Goal: Task Accomplishment & Management: Complete application form

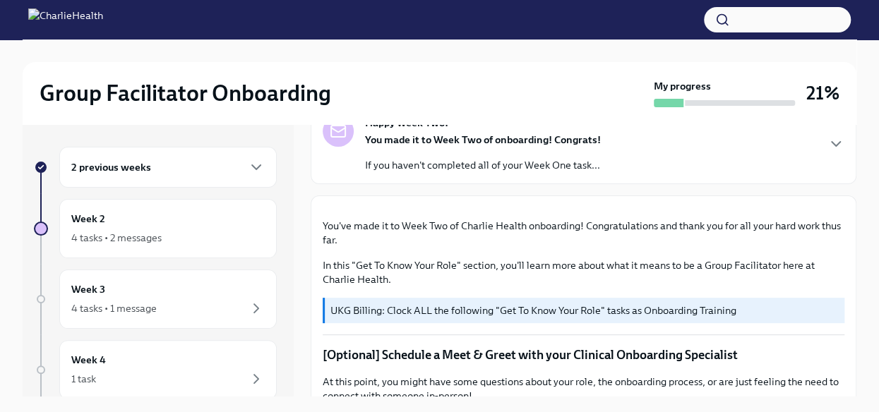
scroll to position [119, 0]
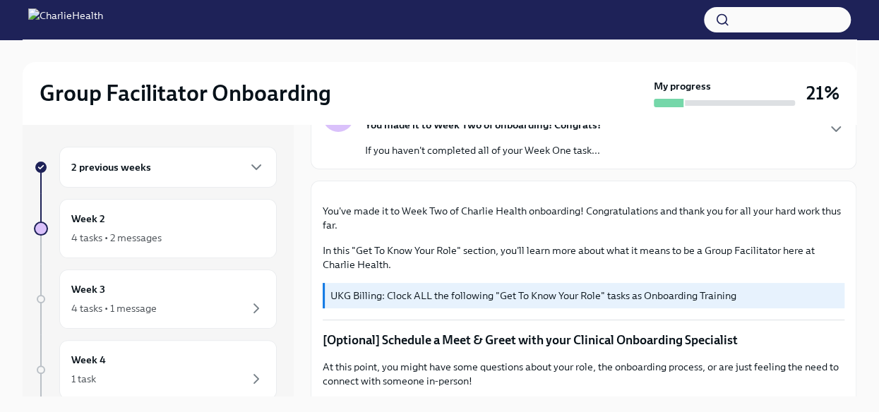
click at [449, 155] on p "If you haven't completed all of your Week One task..." at bounding box center [483, 150] width 236 height 14
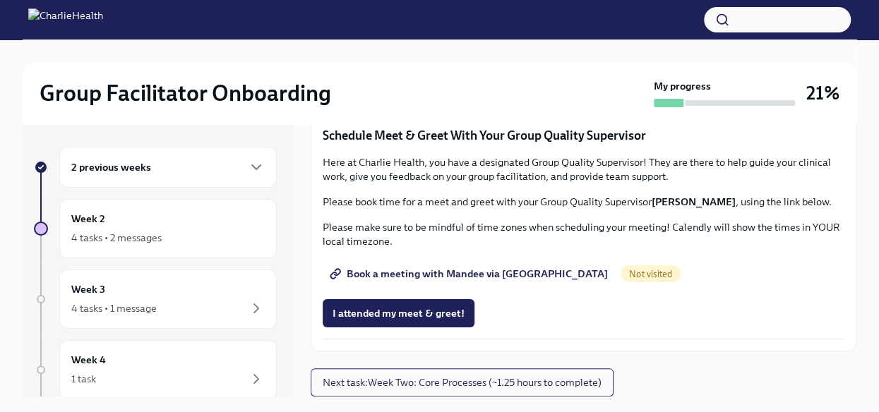
scroll to position [1302, 0]
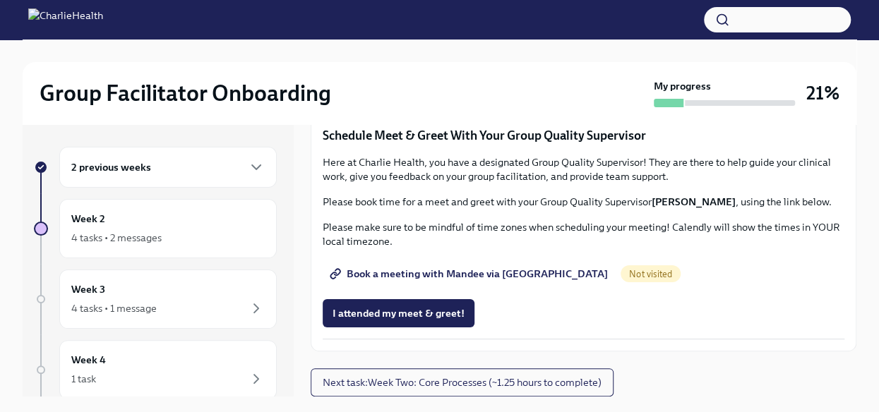
click at [412, 274] on span "Book a meeting with Mandee via [GEOGRAPHIC_DATA]" at bounding box center [470, 274] width 275 height 14
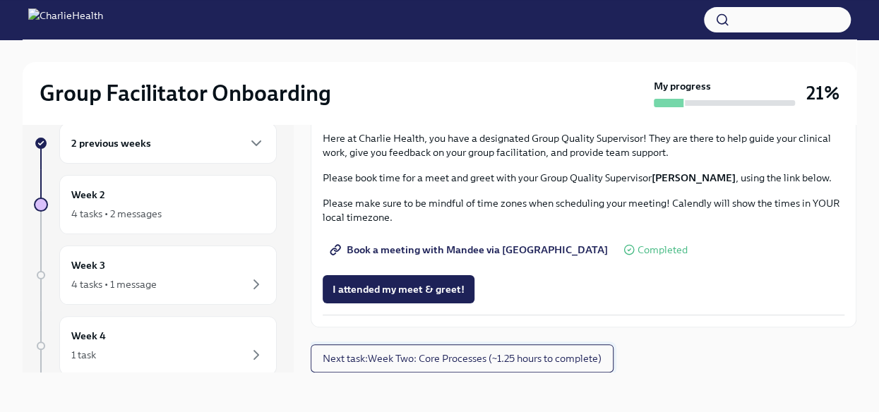
click at [417, 355] on span "Next task : Week Two: Core Processes (~1.25 hours to complete)" at bounding box center [462, 359] width 279 height 14
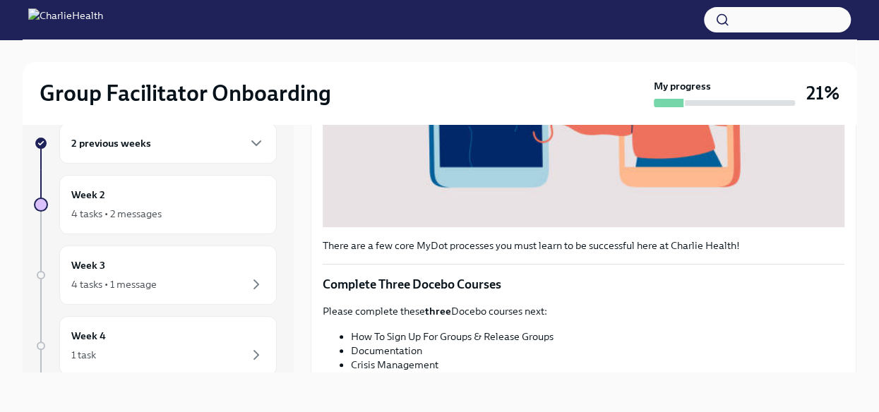
scroll to position [405, 0]
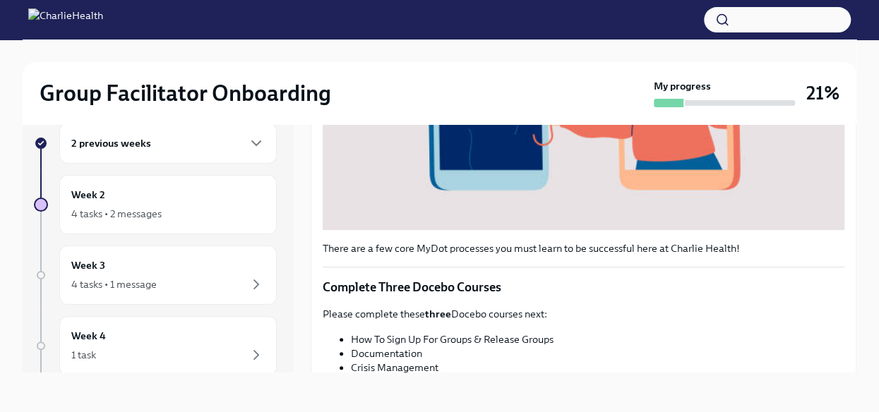
click at [323, 219] on button "Zoom image" at bounding box center [584, 56] width 522 height 348
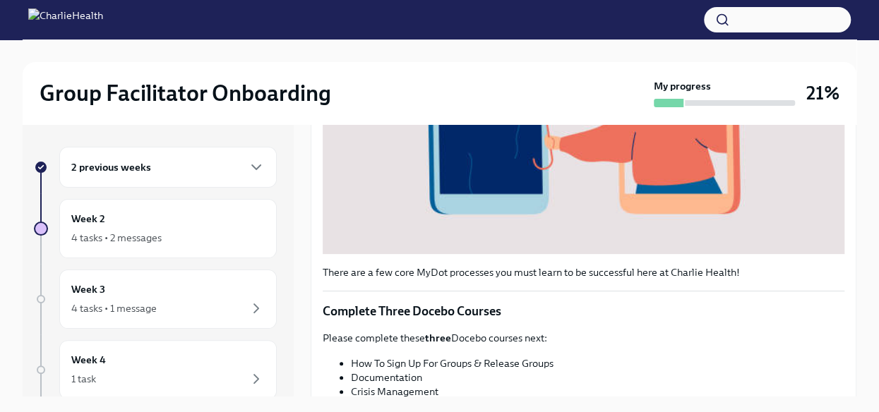
click at [374, 333] on p "Please complete these three Docebo courses next:" at bounding box center [584, 338] width 522 height 14
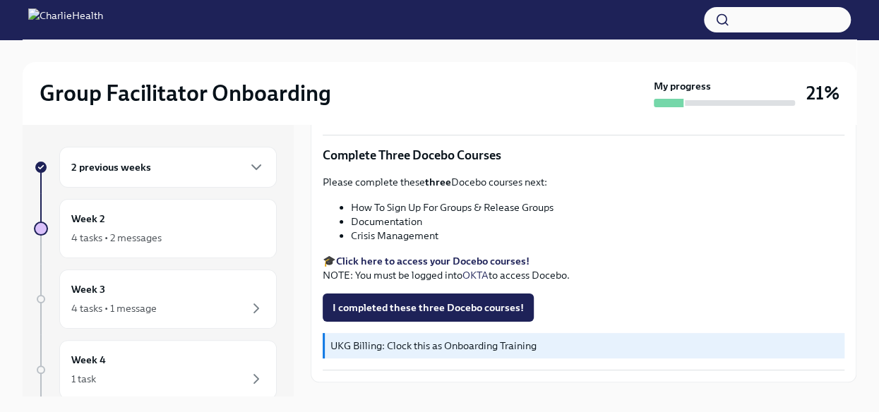
scroll to position [583, 0]
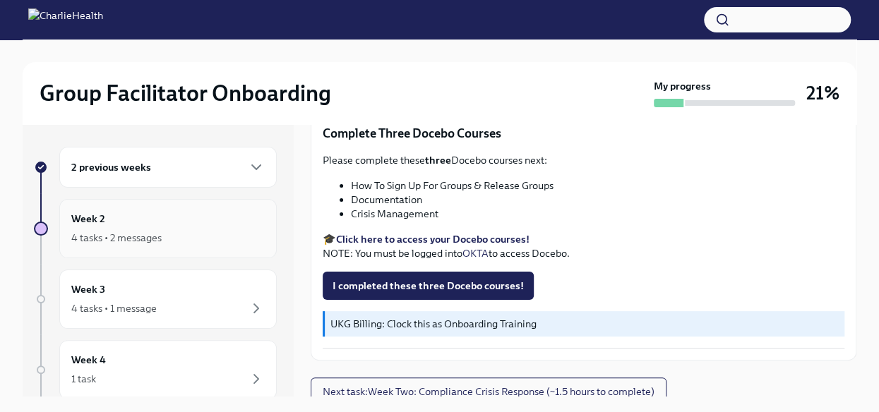
click at [155, 237] on div "4 tasks • 2 messages" at bounding box center [116, 238] width 90 height 14
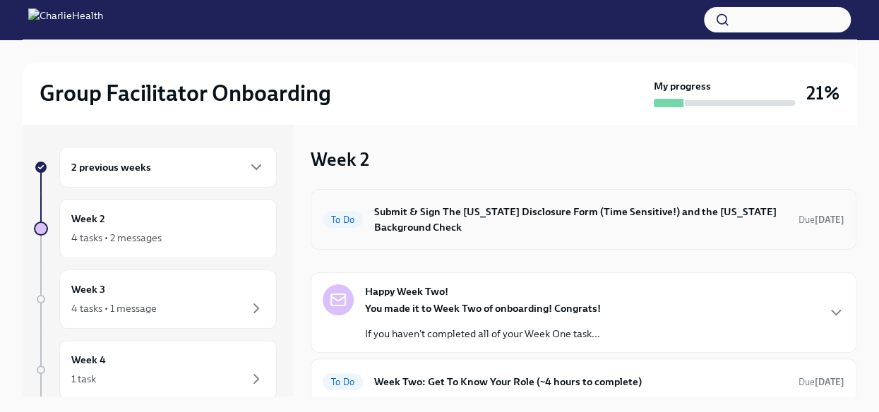
click at [443, 207] on h6 "Submit & Sign The [US_STATE] Disclosure Form (Time Sensitive!) and the [US_STAT…" at bounding box center [580, 219] width 413 height 31
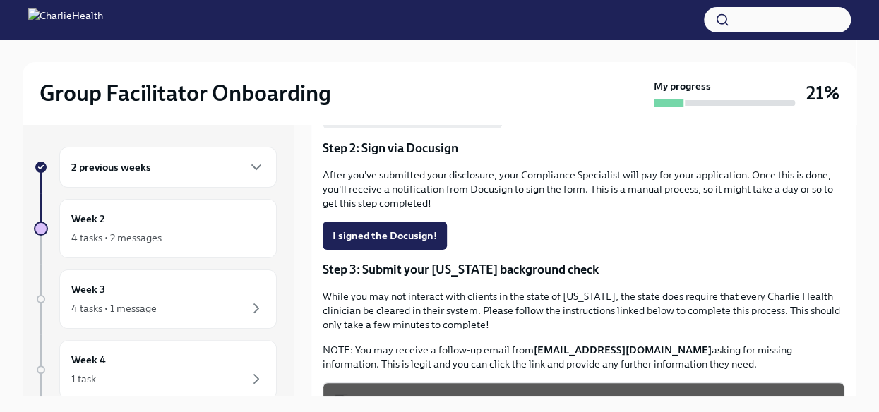
scroll to position [313, 0]
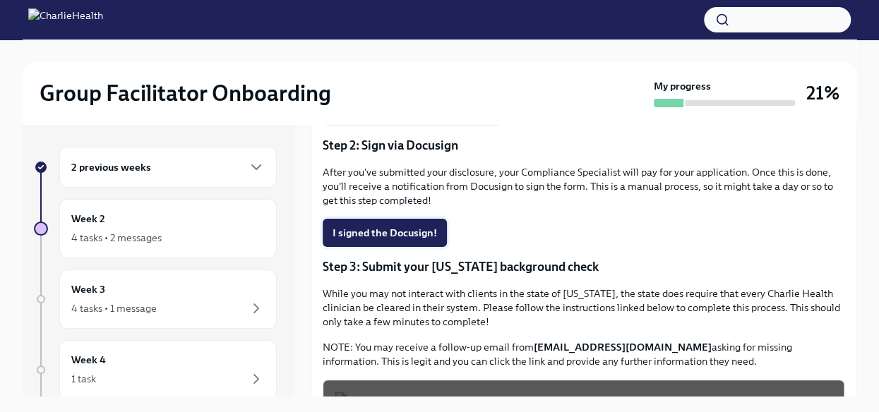
click at [405, 233] on span "I signed the Docusign!" at bounding box center [385, 233] width 105 height 14
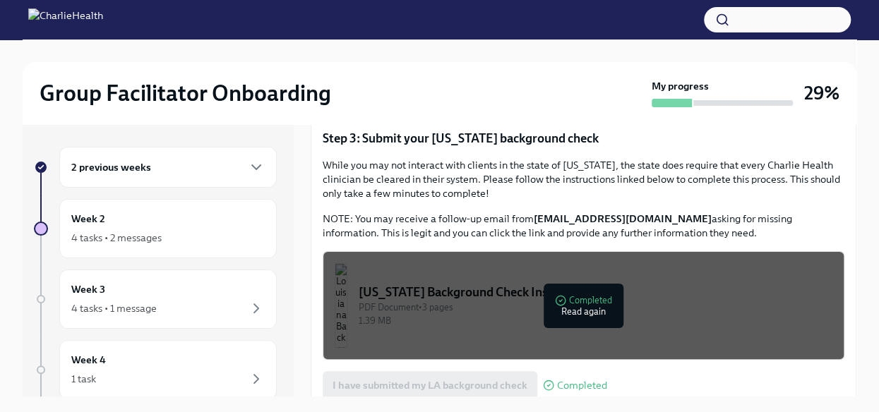
scroll to position [549, 0]
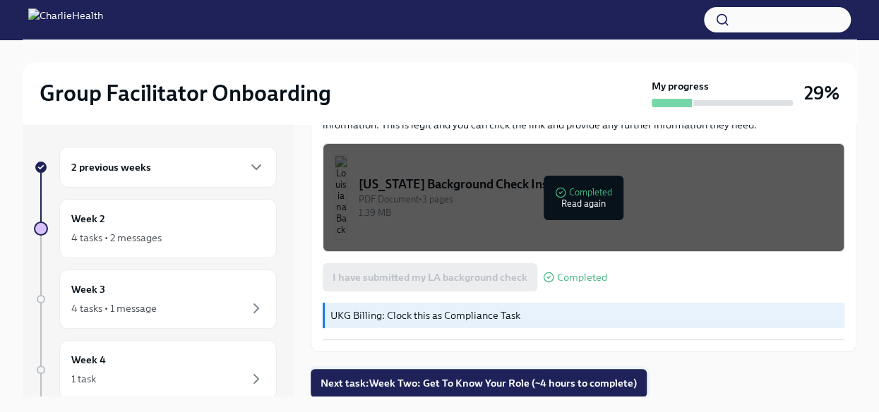
click at [404, 369] on button "Next task : Week Two: Get To Know Your Role (~4 hours to complete)" at bounding box center [479, 383] width 336 height 28
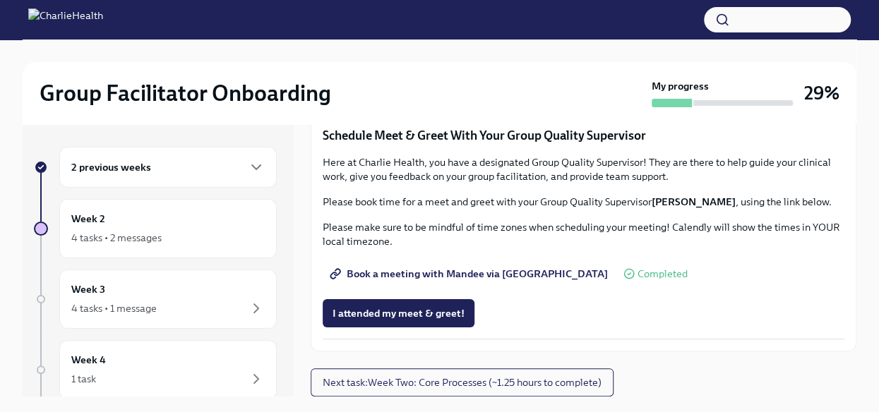
scroll to position [1405, 0]
click at [397, 382] on span "Next task : Week Two: Core Processes (~1.25 hours to complete)" at bounding box center [462, 383] width 279 height 14
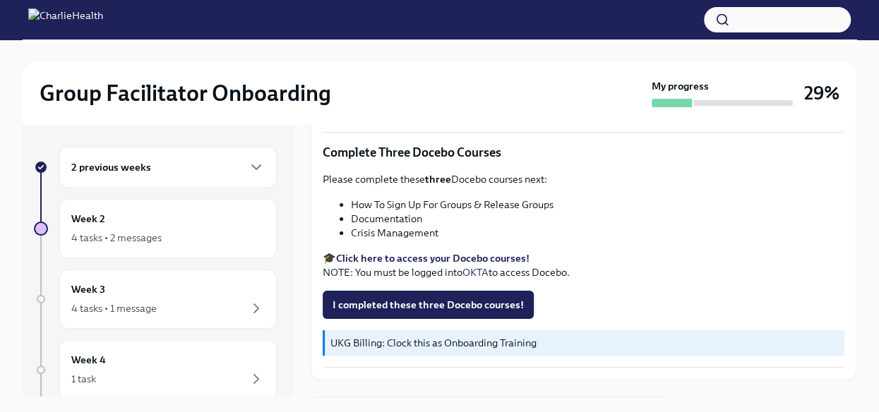
scroll to position [583, 0]
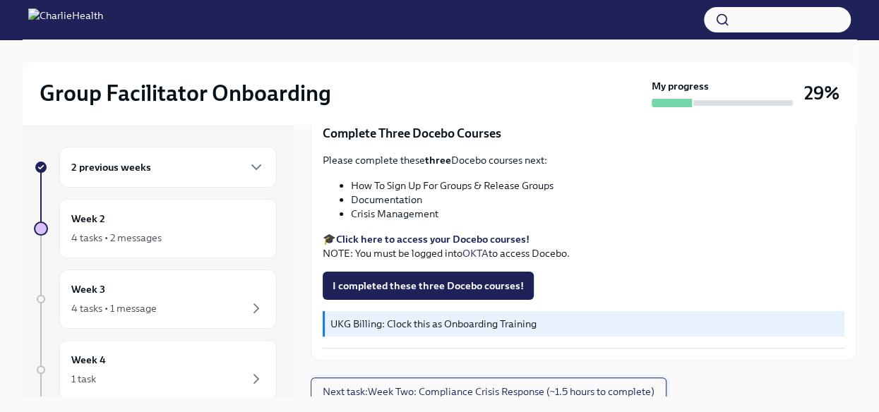
click at [413, 385] on span "Next task : Week Two: Compliance Crisis Response (~1.5 hours to complete)" at bounding box center [489, 392] width 332 height 14
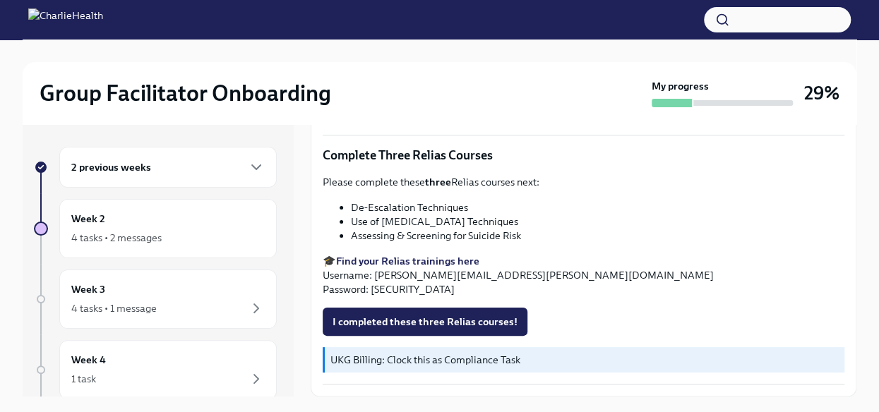
scroll to position [24, 0]
